Goal: Register for event/course

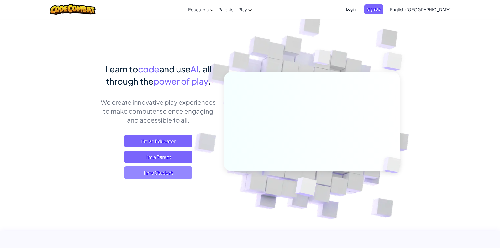
click at [169, 174] on span "I'm a Student" at bounding box center [158, 172] width 68 height 13
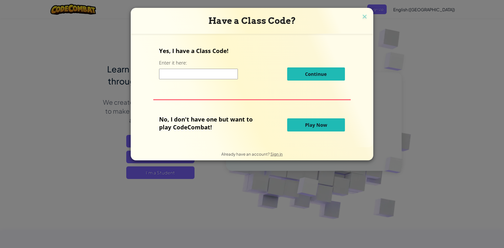
click at [295, 127] on button "Play Now" at bounding box center [316, 124] width 58 height 13
